Goal: Task Accomplishment & Management: Manage account settings

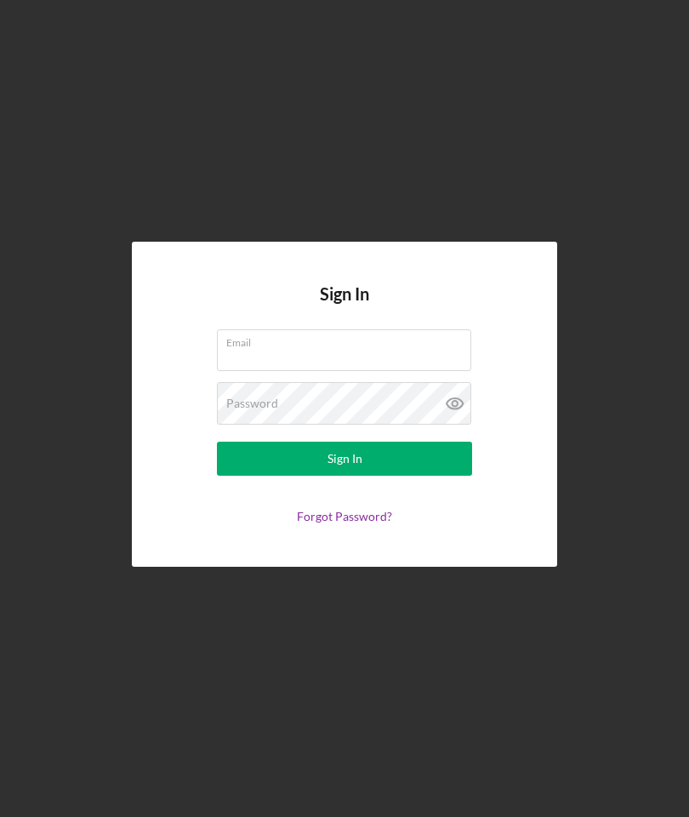
click at [276, 370] on input "Email" at bounding box center [344, 349] width 254 height 41
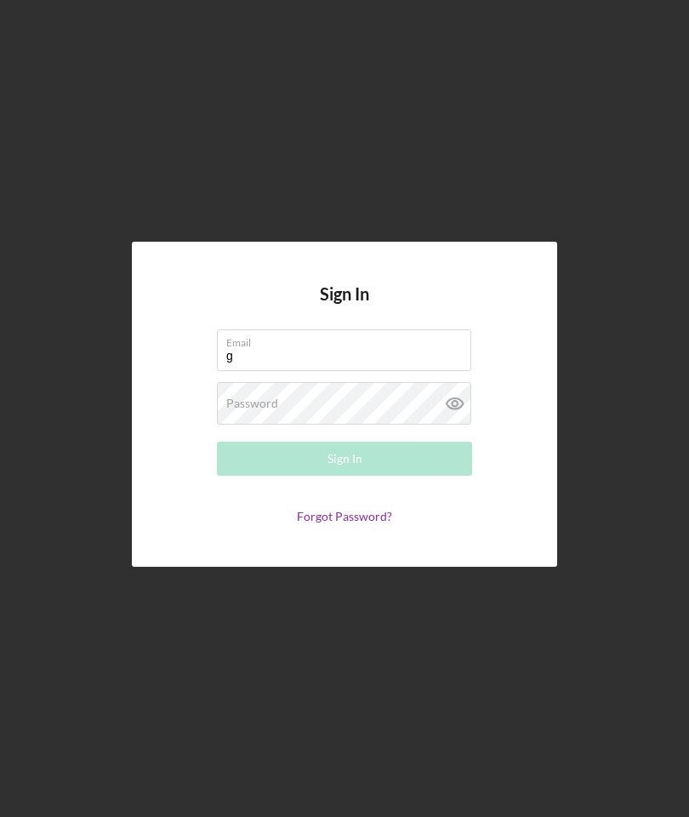
type input "[EMAIL_ADDRESS][DOMAIN_NAME]"
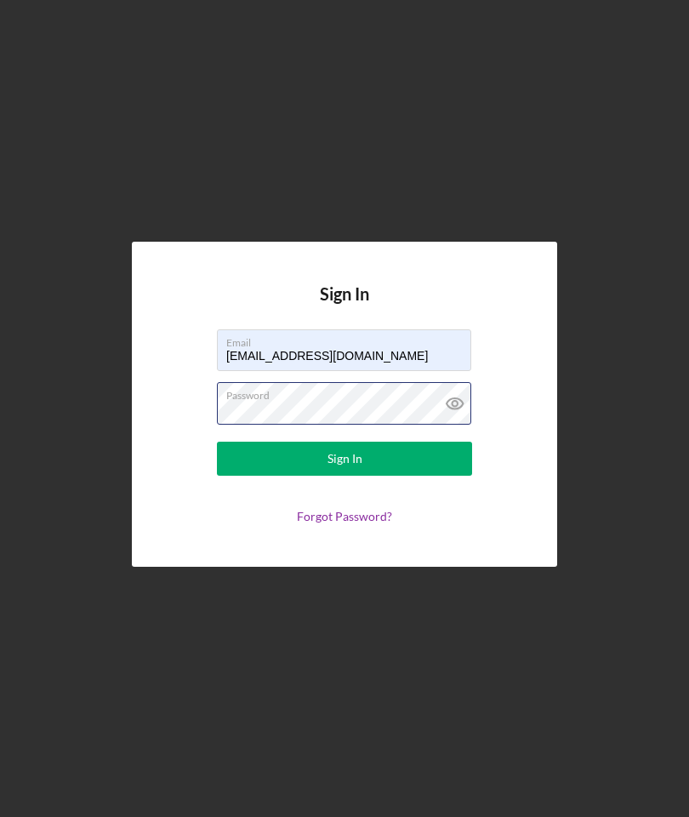
click at [345, 476] on button "Sign In" at bounding box center [344, 458] width 255 height 34
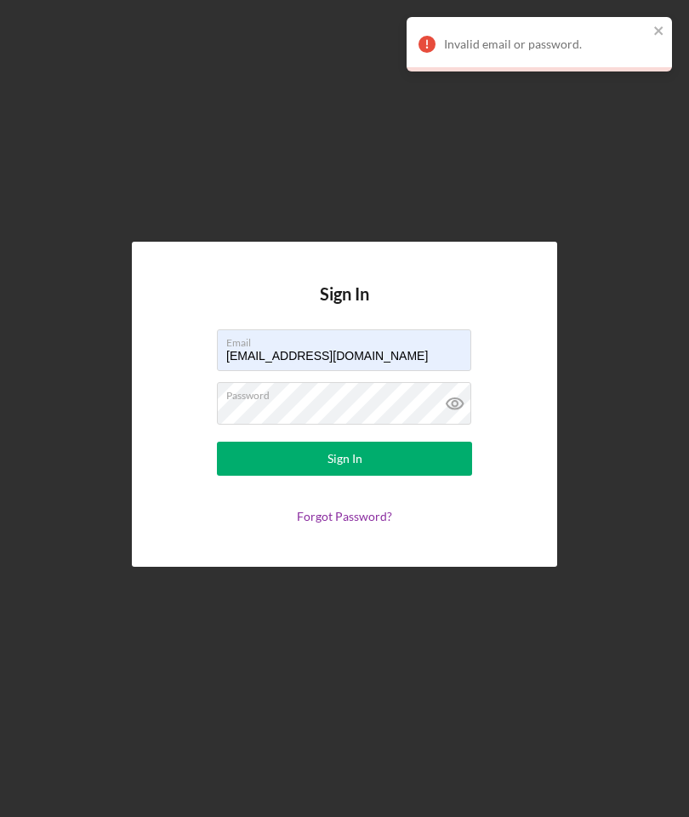
click at [448, 424] on icon at bounding box center [455, 403] width 43 height 43
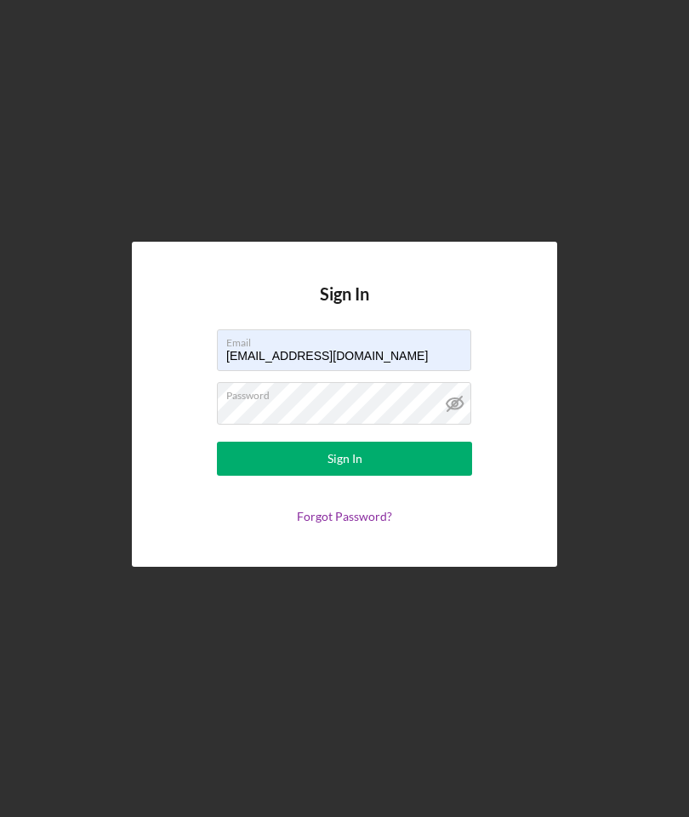
click at [362, 476] on button "Sign In" at bounding box center [344, 458] width 255 height 34
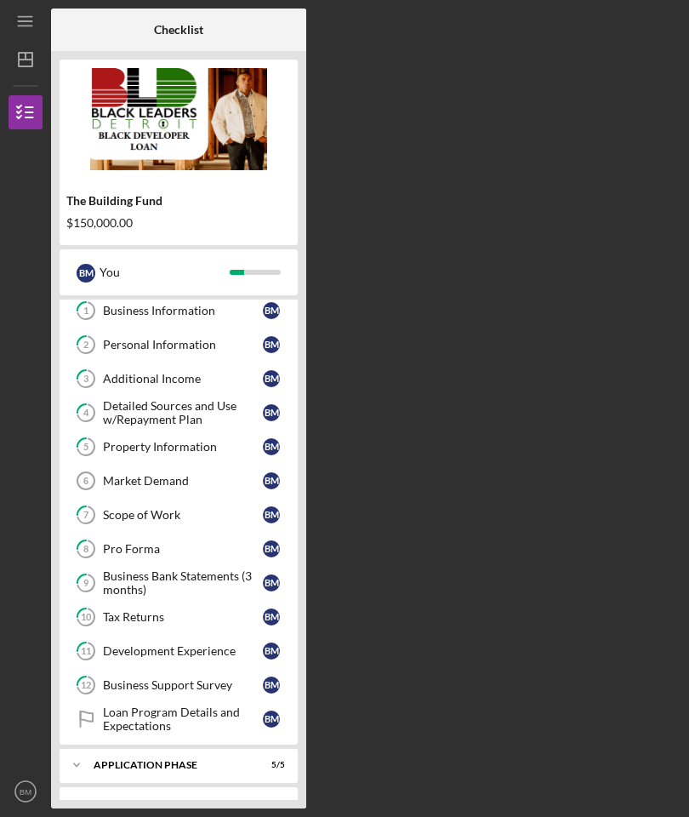
scroll to position [75, 0]
click at [193, 318] on link "1 Business Information B M" at bounding box center [178, 310] width 221 height 34
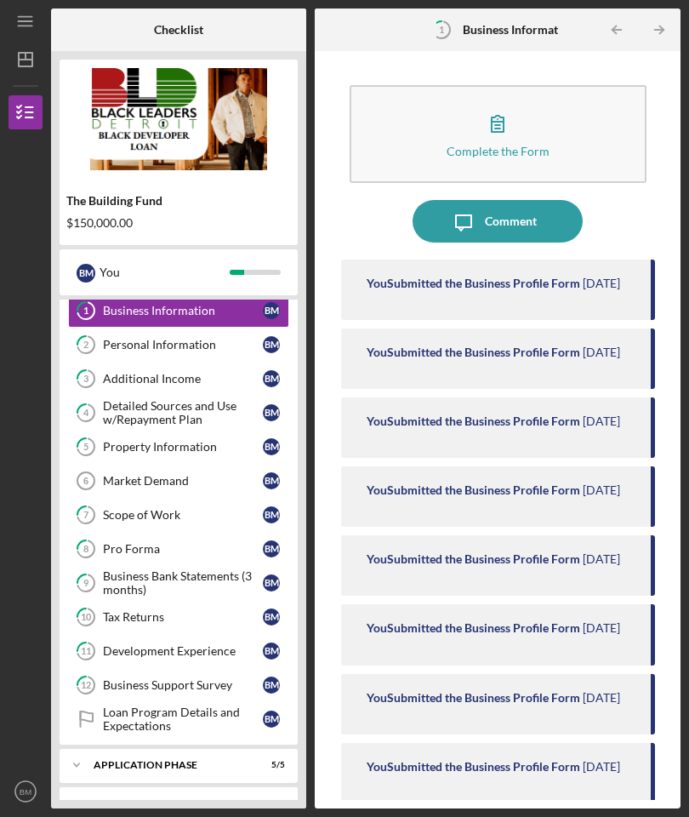
scroll to position [60, 0]
click at [664, 500] on div "Complete the Form Form Icon/Message Comment You Submitted the Business Profile …" at bounding box center [497, 430] width 349 height 740
click at [182, 748] on div "Icon/Expander Application Phase 5 / 5" at bounding box center [179, 765] width 238 height 34
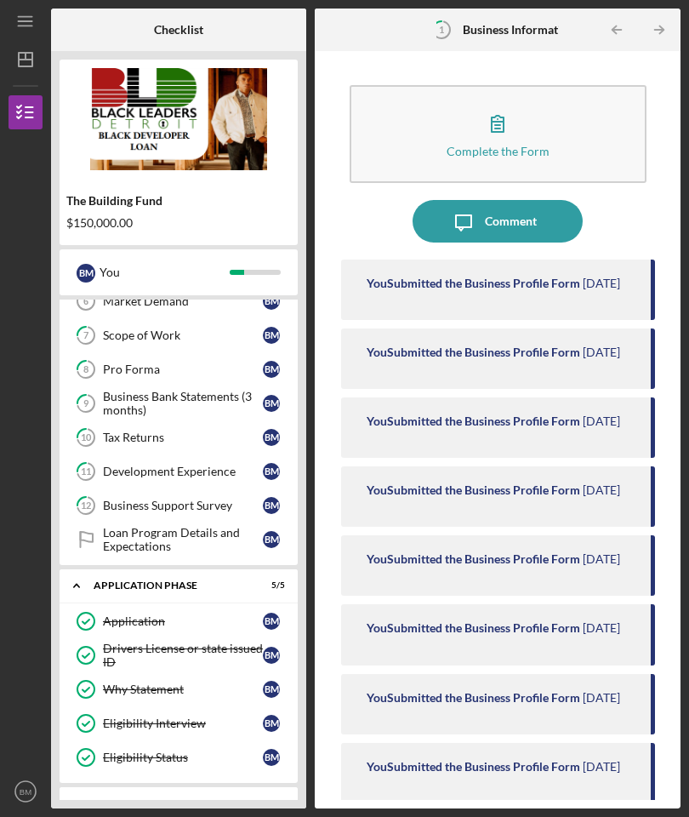
click at [178, 786] on div "Icon/Expander Screening Phase 3 / 4" at bounding box center [179, 803] width 238 height 34
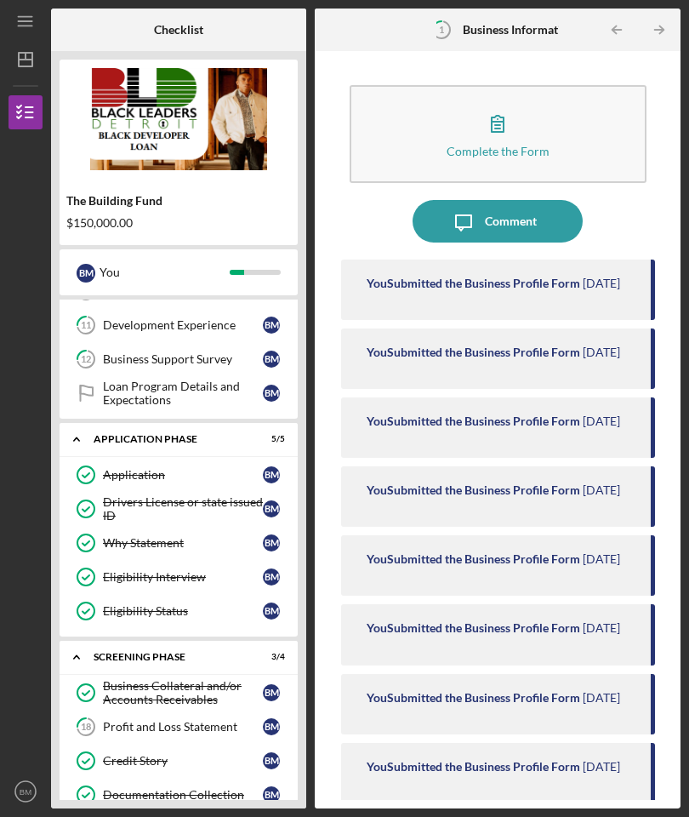
scroll to position [400, 0]
click at [181, 789] on div "Documentation Collection" at bounding box center [183, 796] width 160 height 14
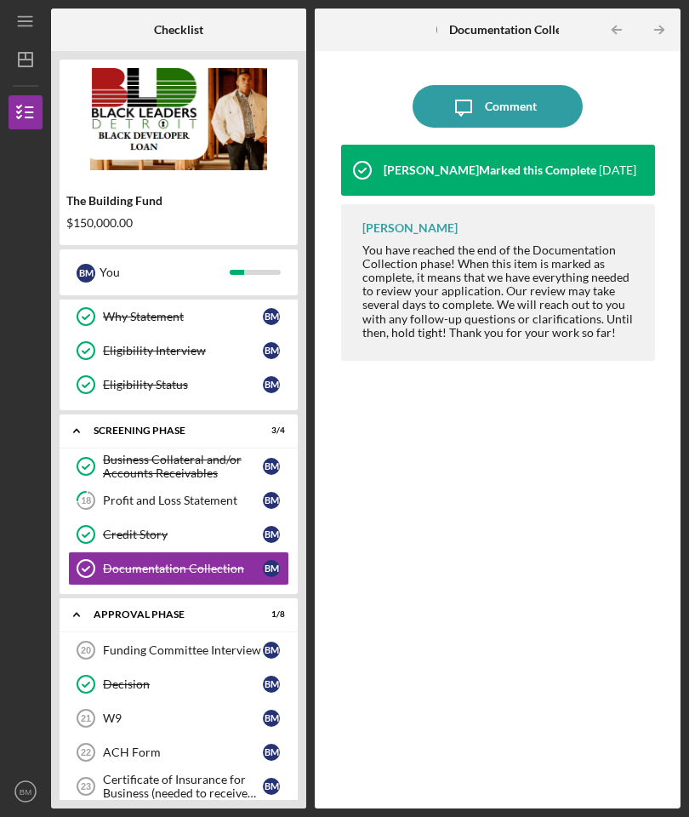
scroll to position [629, 0]
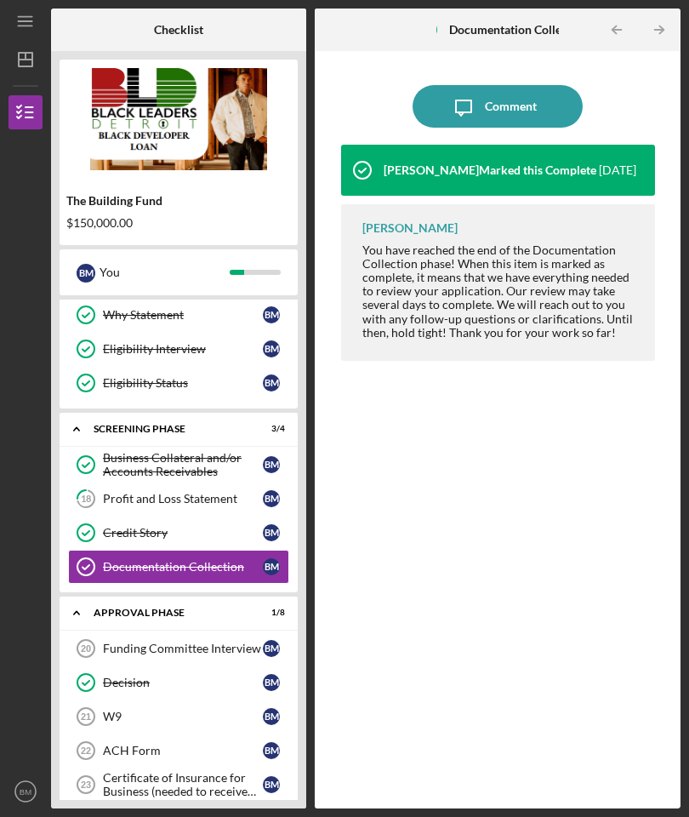
click at [177, 771] on div "Certificate of Insurance for Business (needed to receive funds)" at bounding box center [183, 784] width 160 height 27
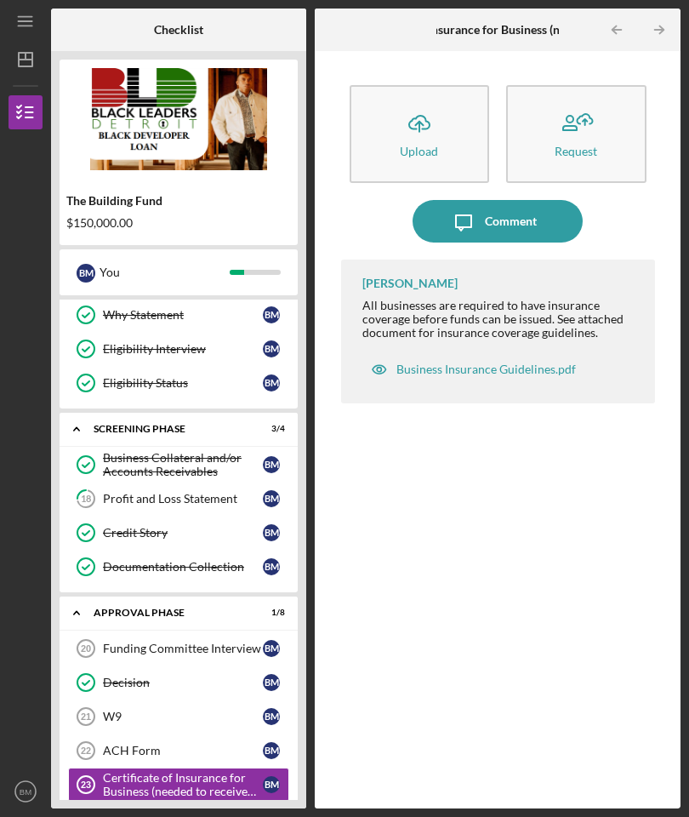
click at [488, 352] on div "Business Insurance Guidelines.pdf" at bounding box center [473, 369] width 222 height 34
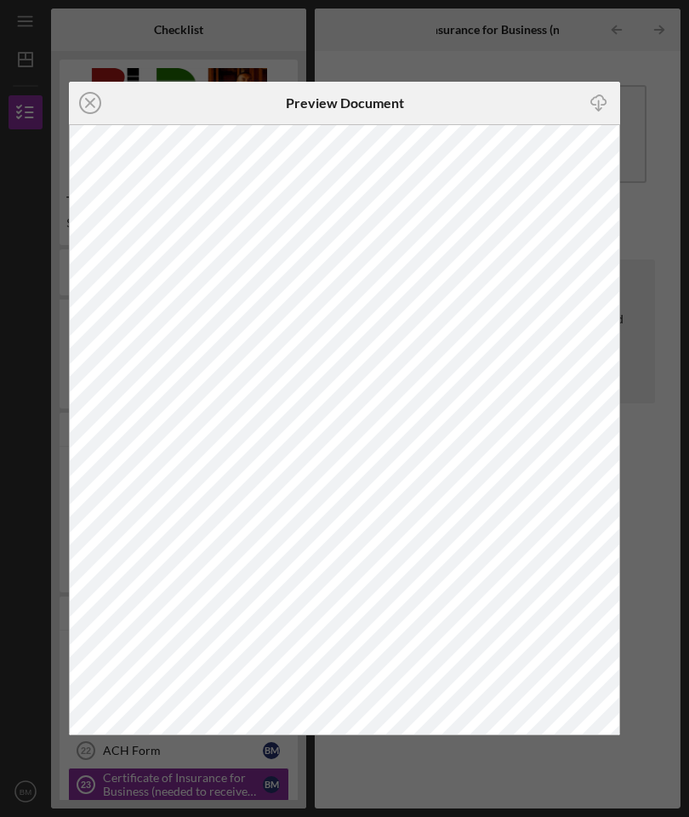
click at [86, 118] on icon "Icon/Close" at bounding box center [90, 103] width 43 height 43
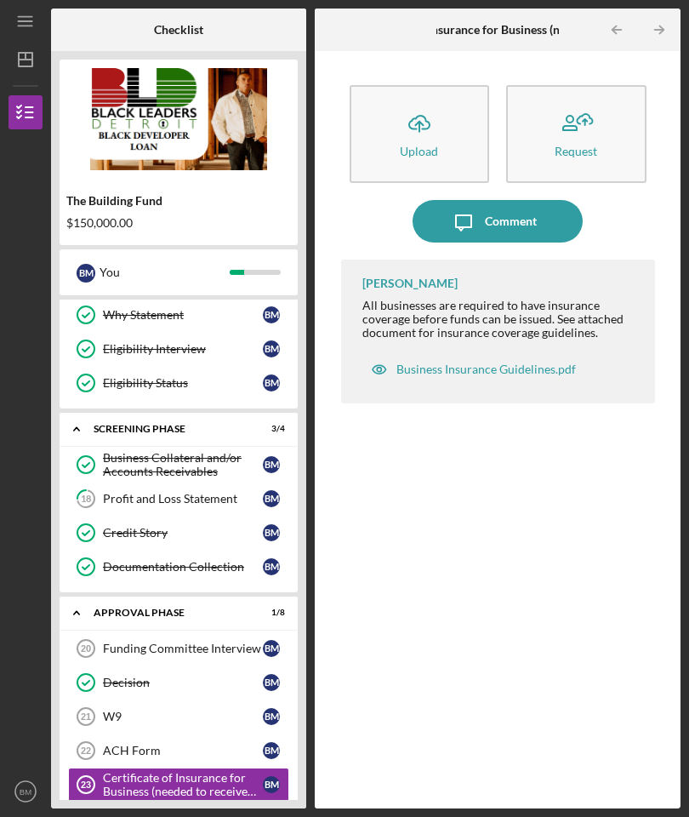
click at [392, 352] on icon "button" at bounding box center [379, 369] width 34 height 34
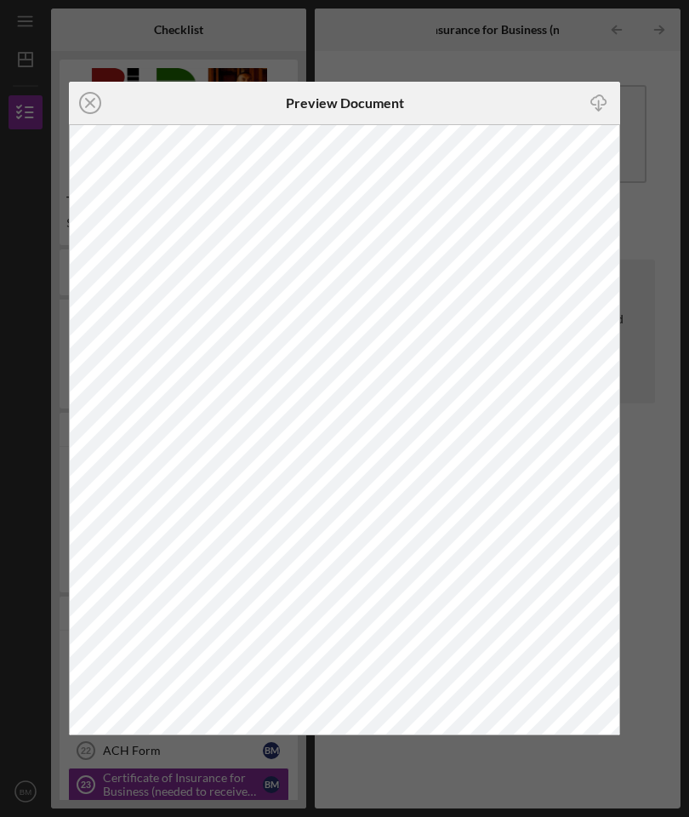
click at [88, 101] on line at bounding box center [90, 103] width 9 height 9
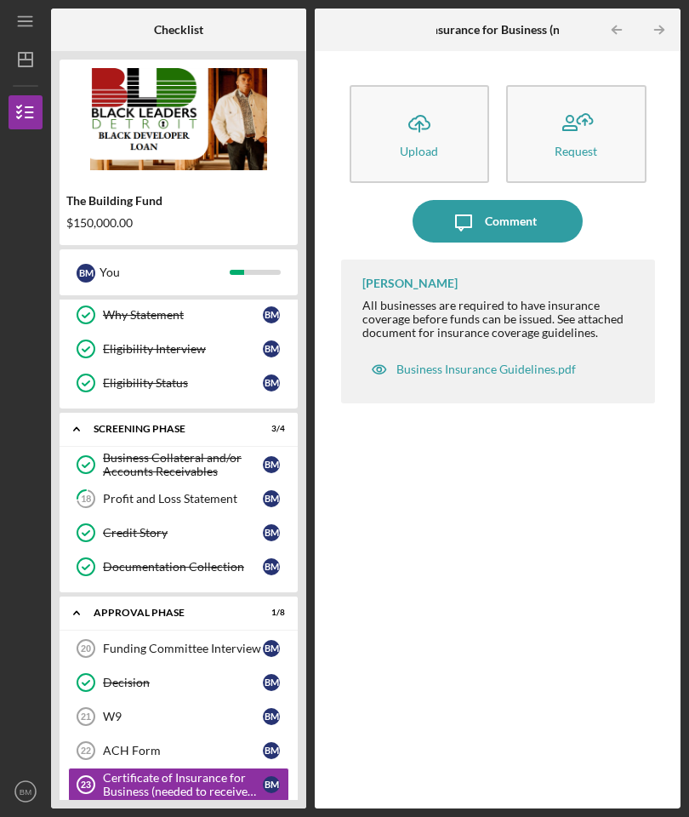
click at [498, 299] on div "All businesses are required to have insurance coverage before funds can be issu…" at bounding box center [500, 319] width 276 height 41
click at [509, 362] on div "Business Insurance Guidelines.pdf" at bounding box center [485, 369] width 179 height 14
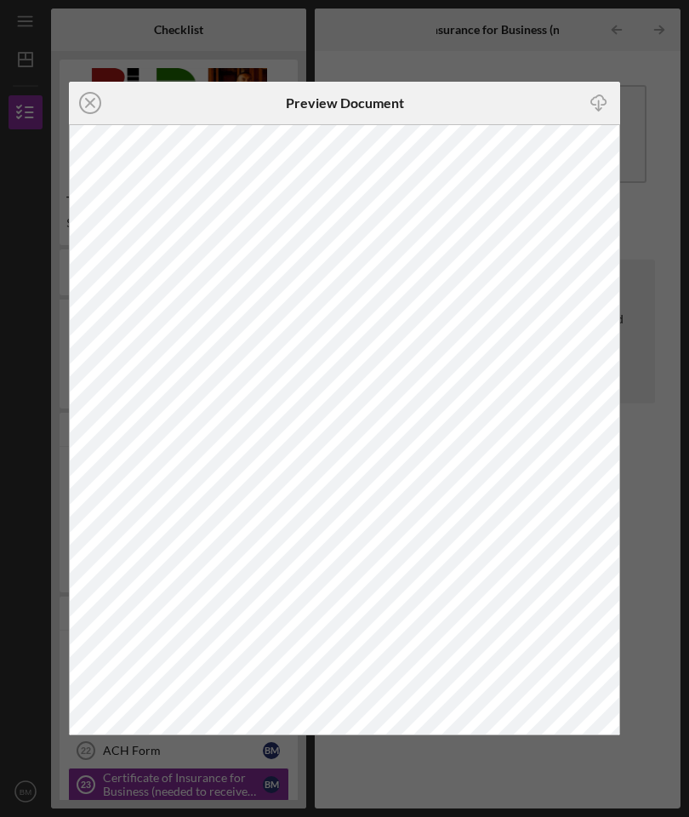
click at [91, 116] on icon "Icon/Close" at bounding box center [90, 103] width 43 height 43
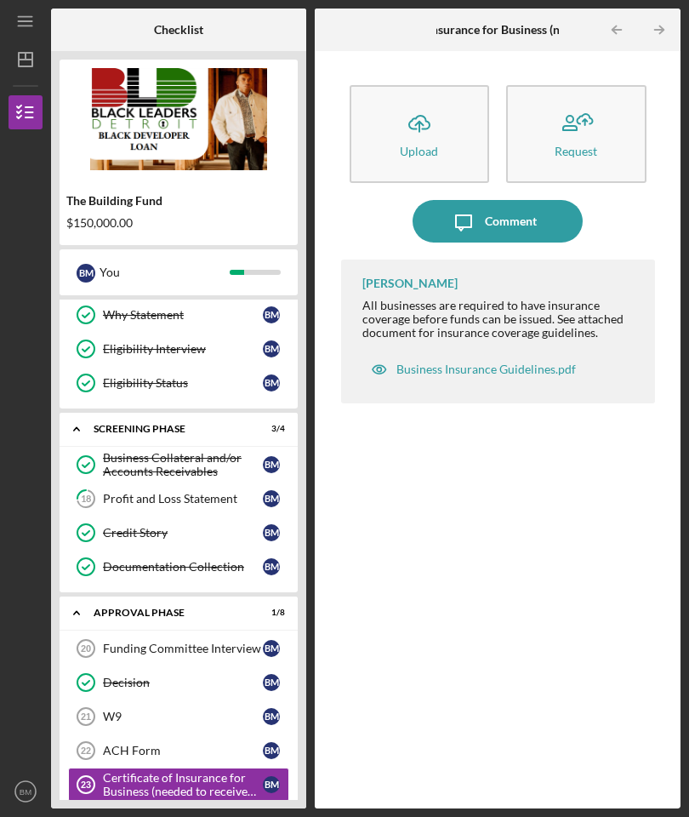
click at [497, 362] on div "Business Insurance Guidelines.pdf" at bounding box center [485, 369] width 179 height 14
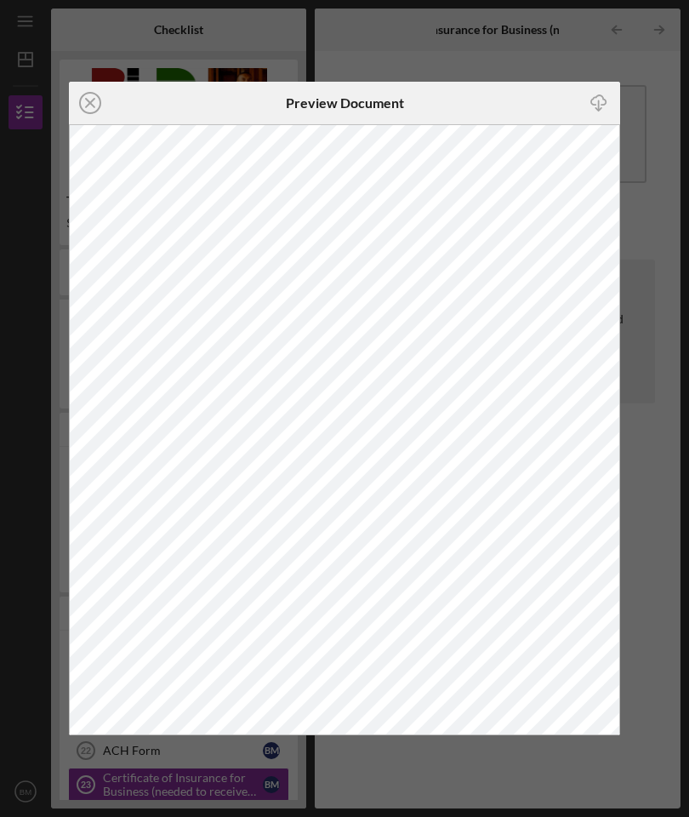
click at [28, 133] on div "Icon/Close Preview Document Icon/Download" at bounding box center [344, 408] width 689 height 817
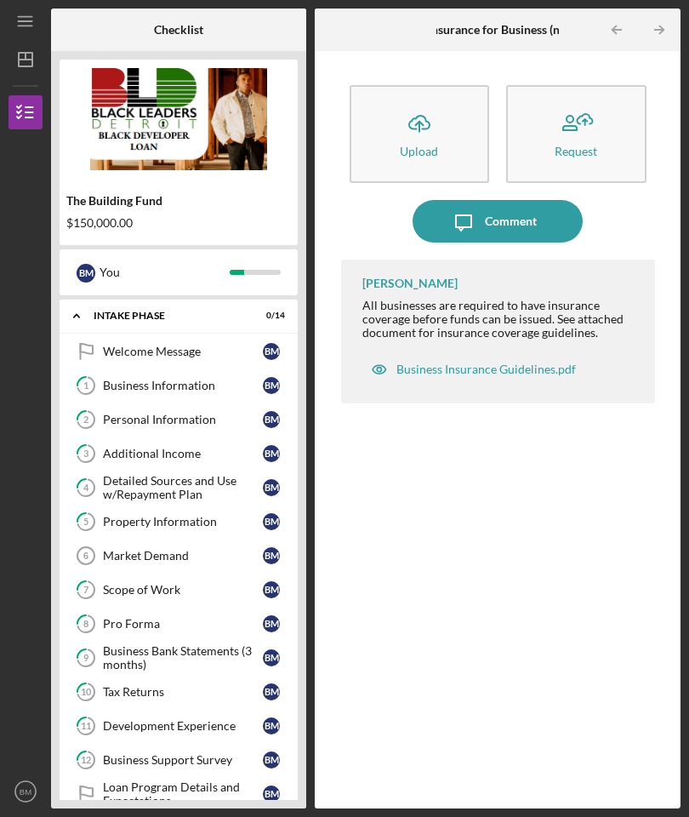
click at [0, 93] on div "Icon/Menu Certificate of Insurance for Business (needed to receive funds) 23 Ce…" at bounding box center [344, 408] width 689 height 817
